Goal: Task Accomplishment & Management: Manage account settings

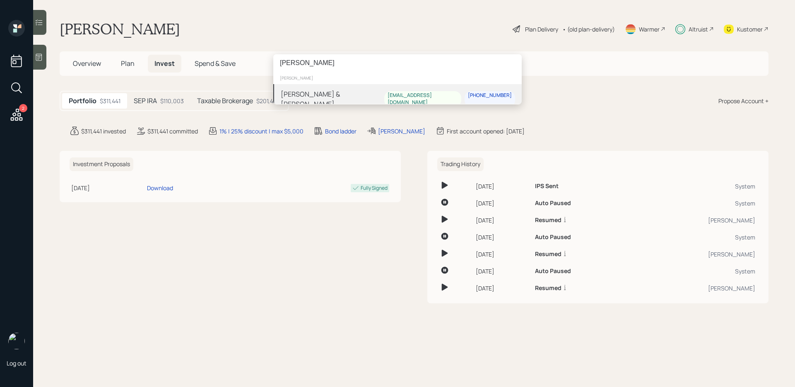
type input "[PERSON_NAME]"
